Goal: Task Accomplishment & Management: Manage account settings

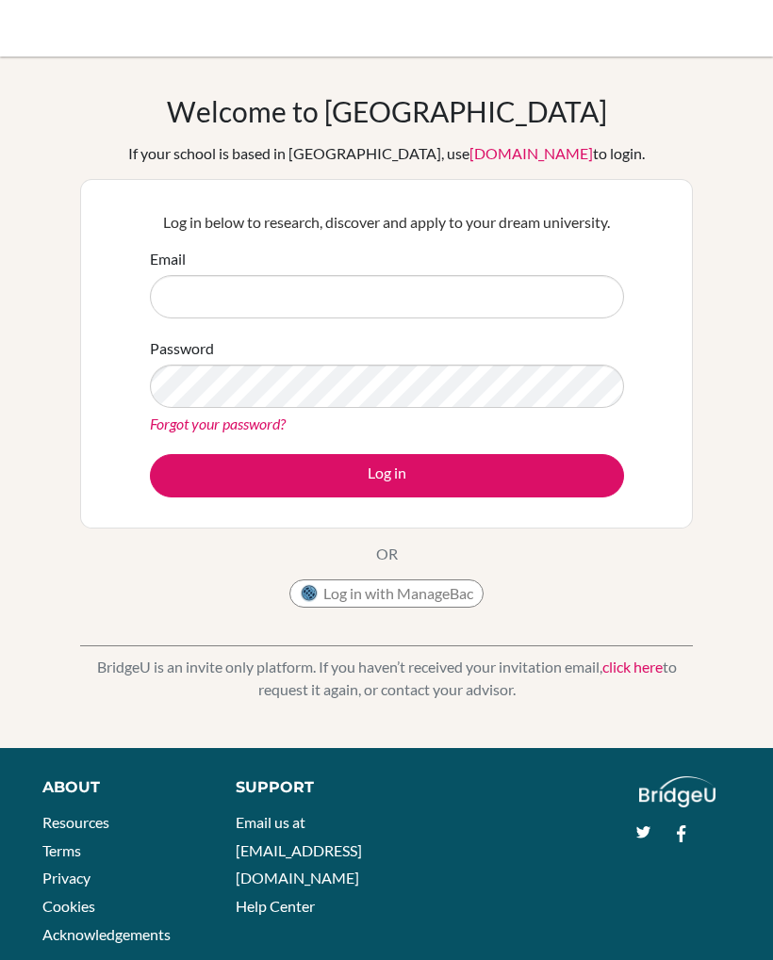
click at [386, 286] on input "Email" at bounding box center [387, 296] width 474 height 43
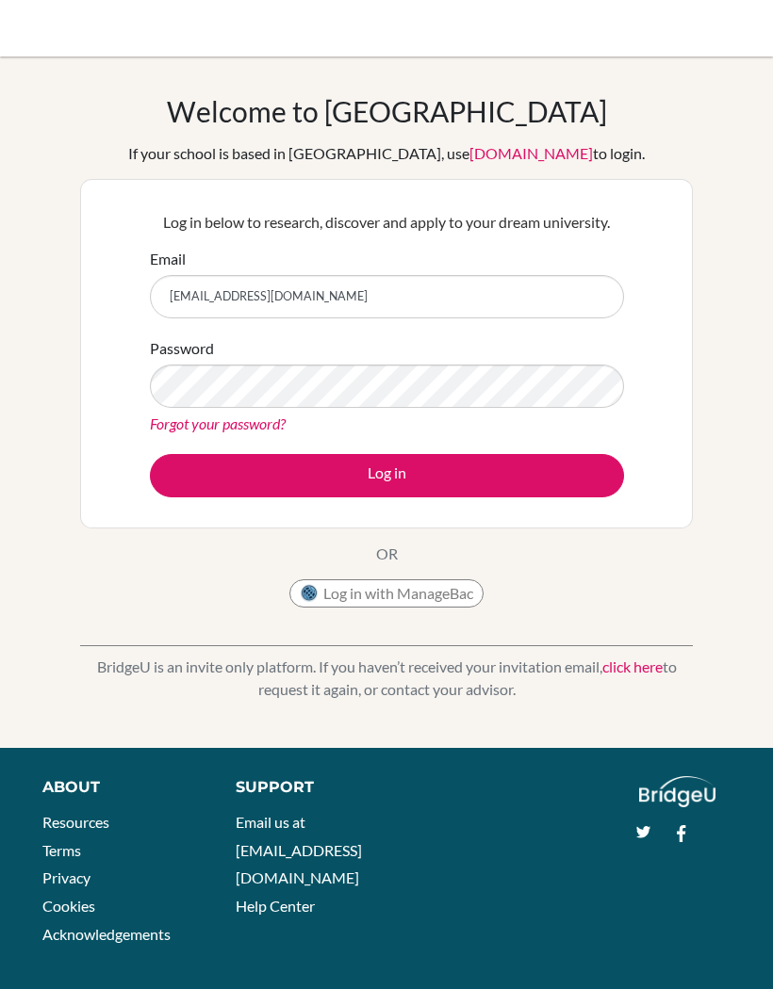
type input "isiemenmensuccess53@gmail.com"
click at [359, 473] on button "Log in" at bounding box center [387, 475] width 474 height 43
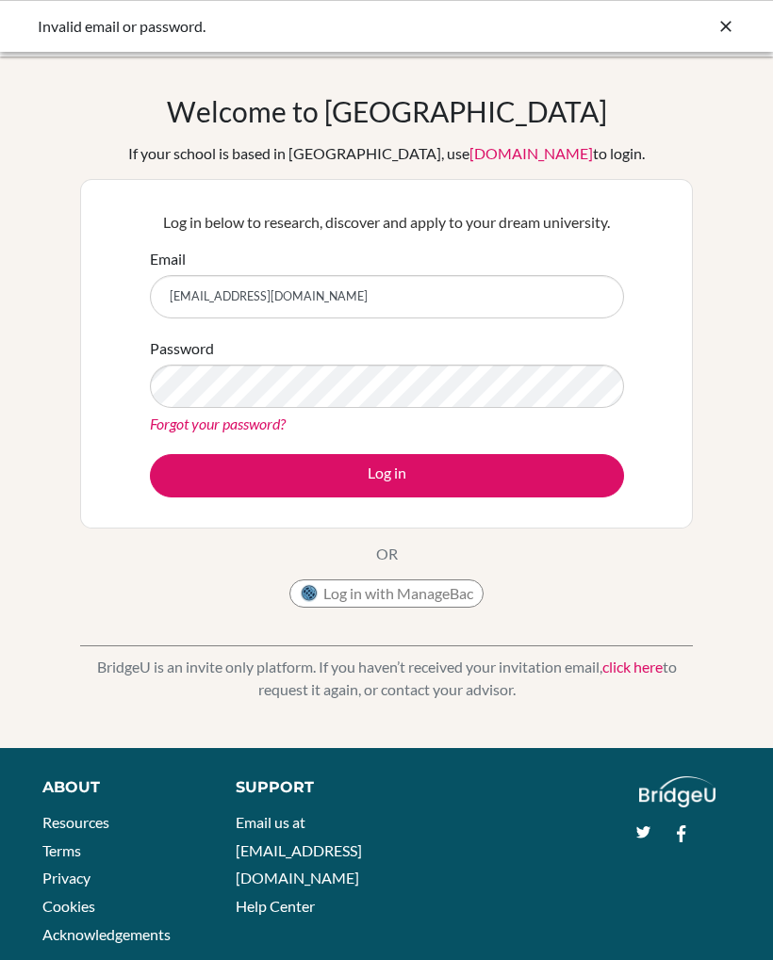
click at [268, 426] on link "Forgot your password?" at bounding box center [218, 424] width 136 height 18
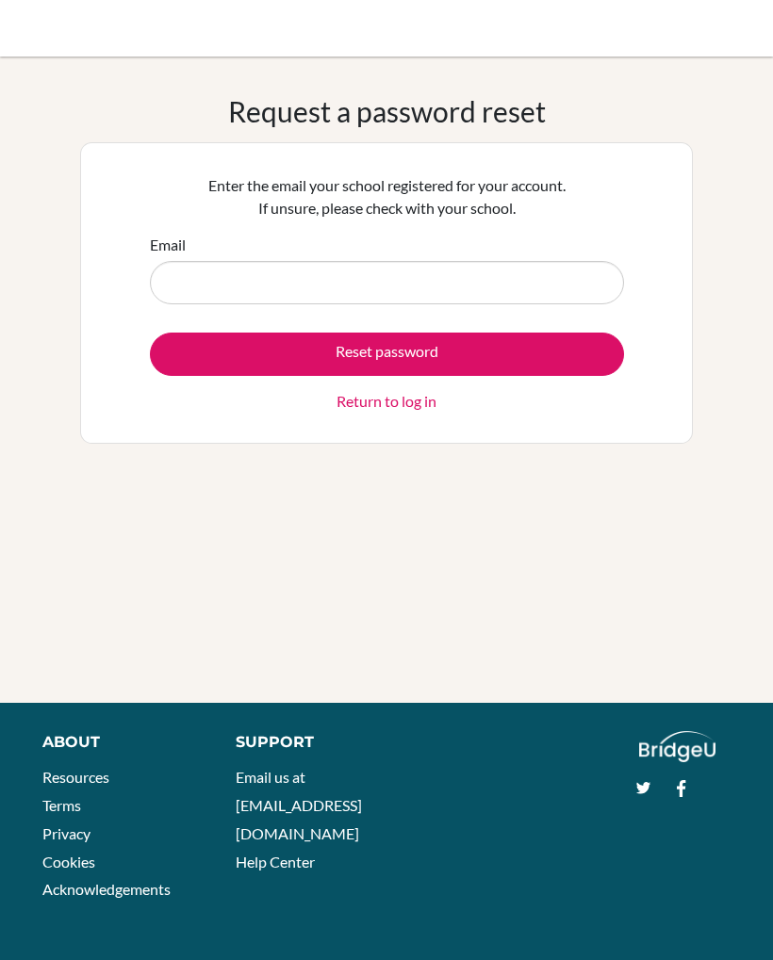
click at [445, 273] on input "Email" at bounding box center [387, 282] width 474 height 43
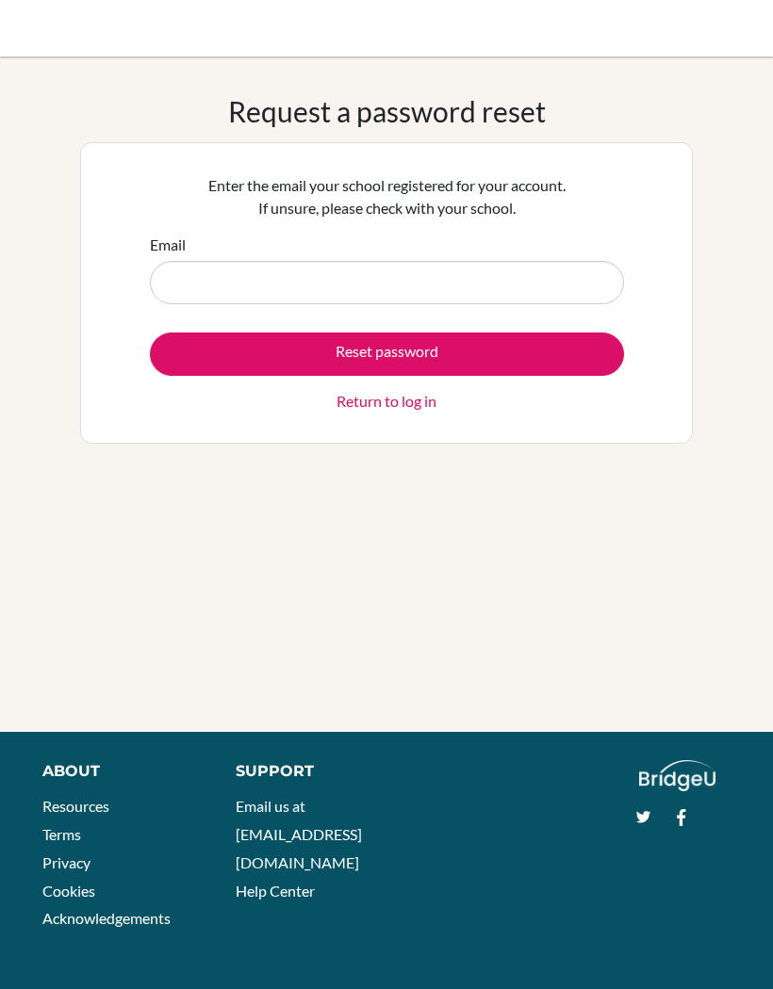
type input "o"
type input "[EMAIL_ADDRESS][DOMAIN_NAME]"
click at [493, 350] on button "Reset password" at bounding box center [387, 354] width 474 height 43
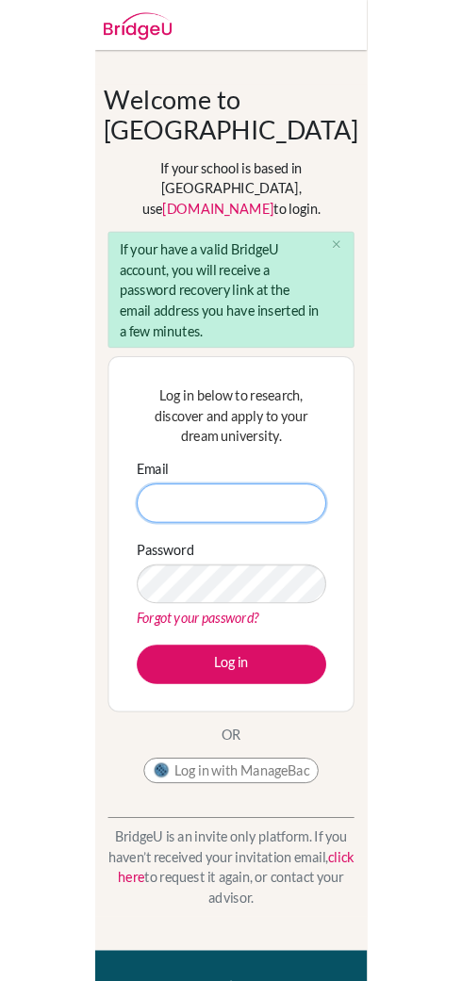
scroll to position [54, 0]
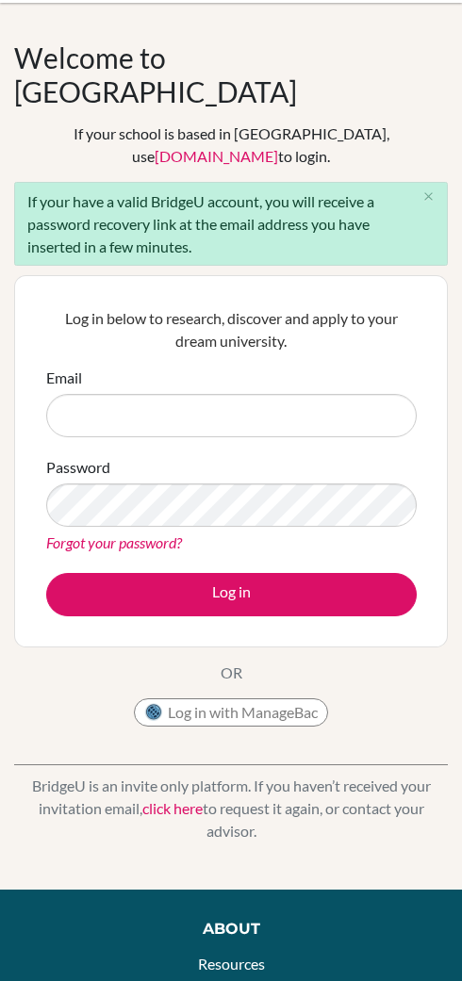
click at [58, 295] on div "Log in below to research, discover and apply to your dream university. Email Pa…" at bounding box center [231, 461] width 394 height 333
click at [41, 482] on div "Log in below to research, discover and apply to your dream university. Email Pa…" at bounding box center [231, 461] width 394 height 333
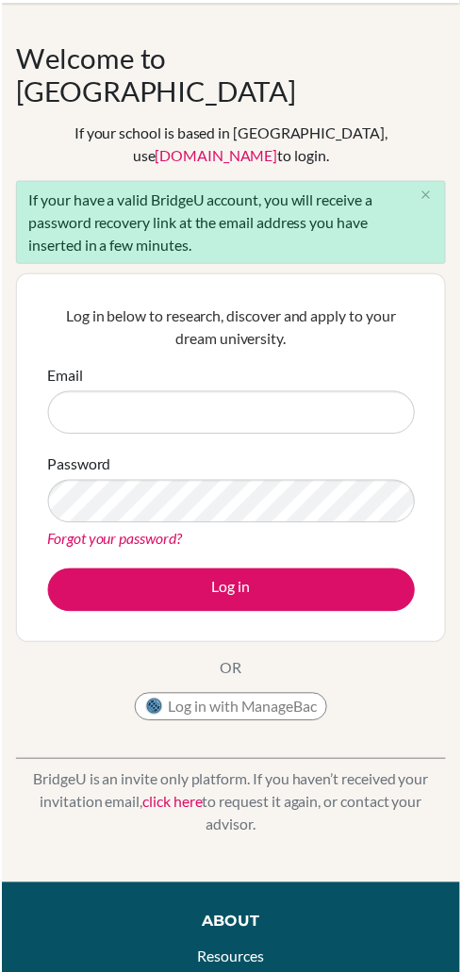
scroll to position [0, 0]
